Goal: Information Seeking & Learning: Learn about a topic

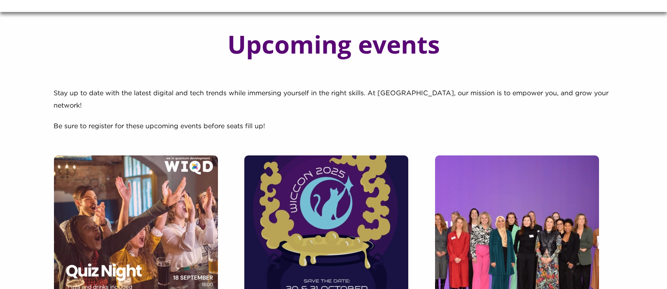
scroll to position [31, 0]
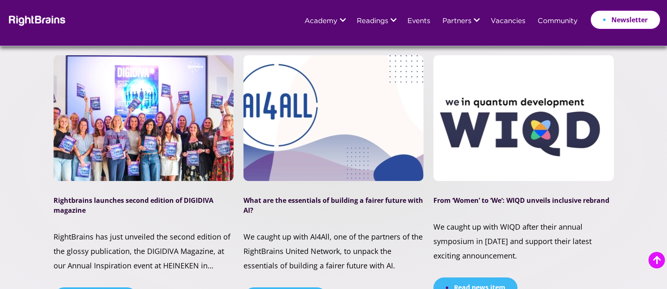
scroll to position [2330, 0]
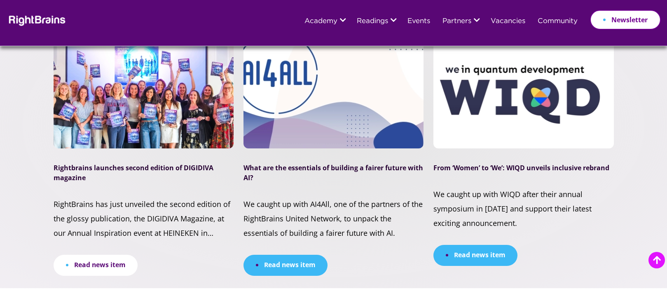
click at [113, 255] on link "Read news item" at bounding box center [96, 265] width 84 height 21
